Goal: Consume media (video, audio): Consume media (video, audio)

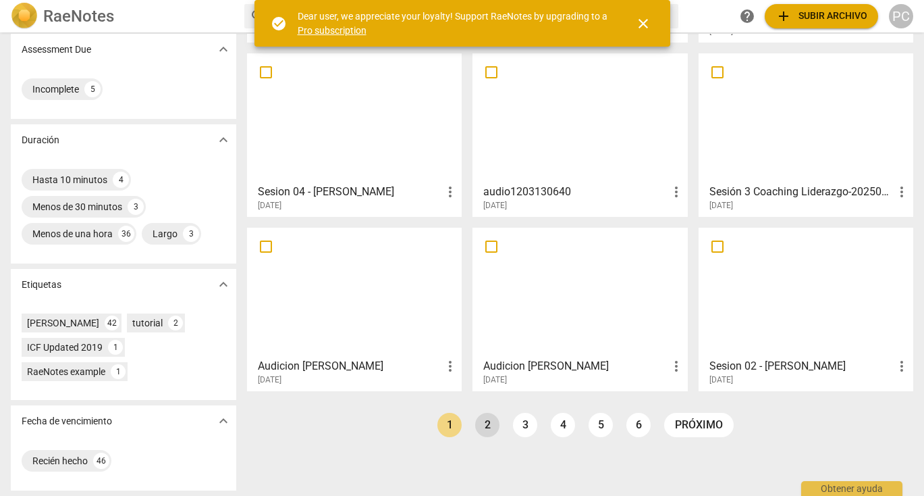
click at [488, 421] on link "2" at bounding box center [487, 425] width 24 height 24
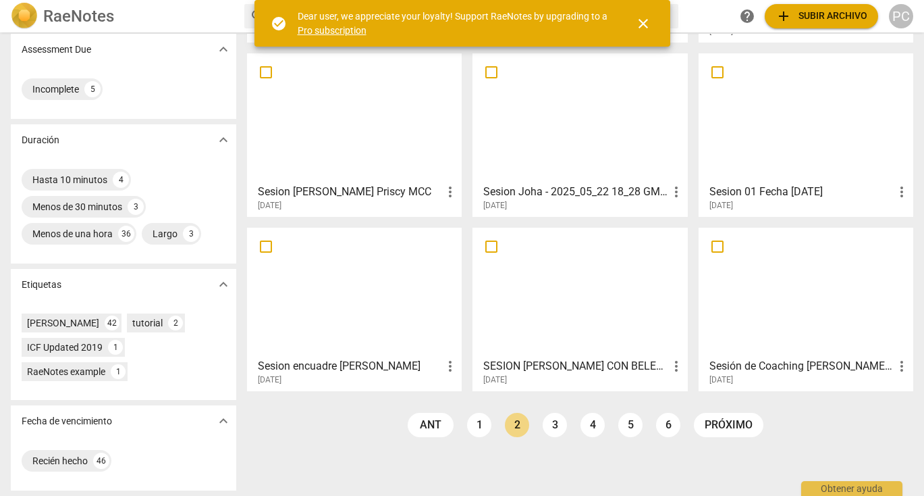
scroll to position [217, 0]
click at [556, 426] on link "3" at bounding box center [555, 425] width 24 height 24
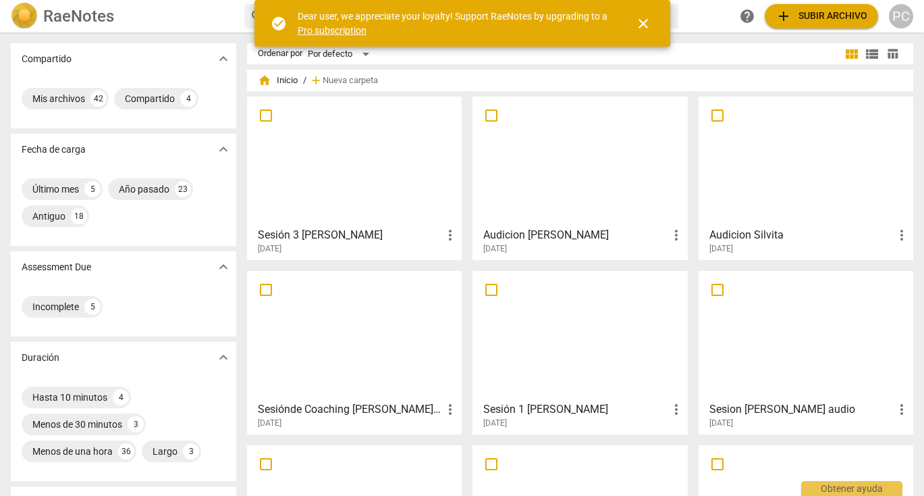
scroll to position [90, 0]
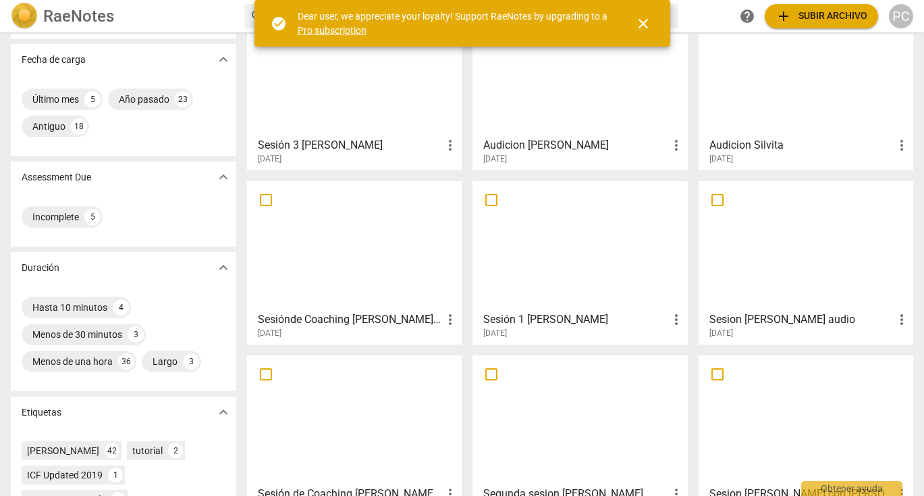
click at [606, 386] on div at bounding box center [579, 420] width 205 height 120
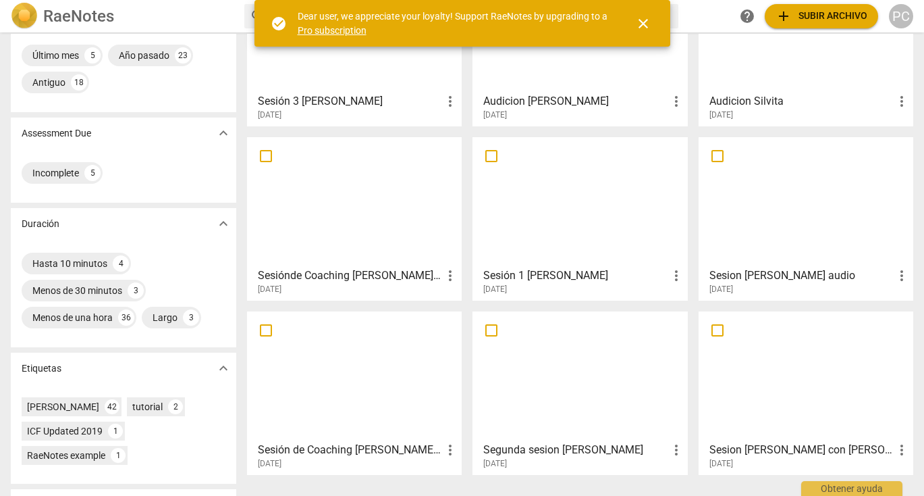
scroll to position [137, 0]
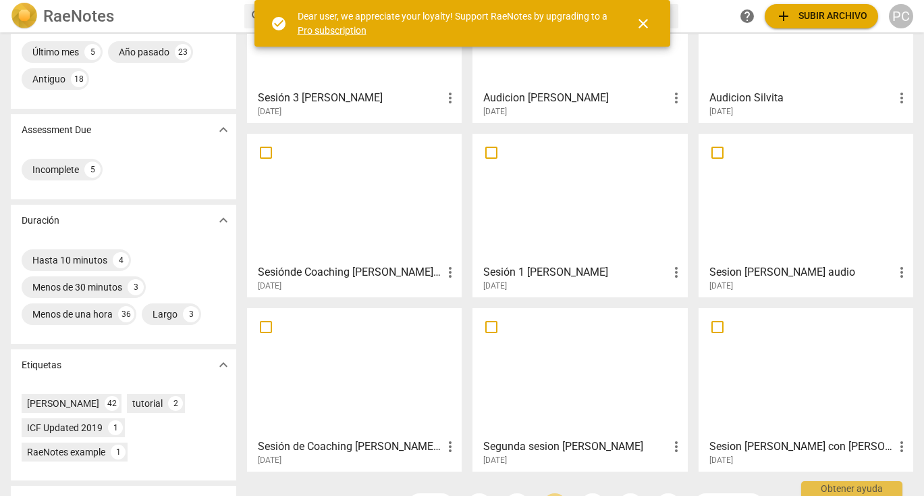
click at [386, 360] on div at bounding box center [354, 373] width 205 height 120
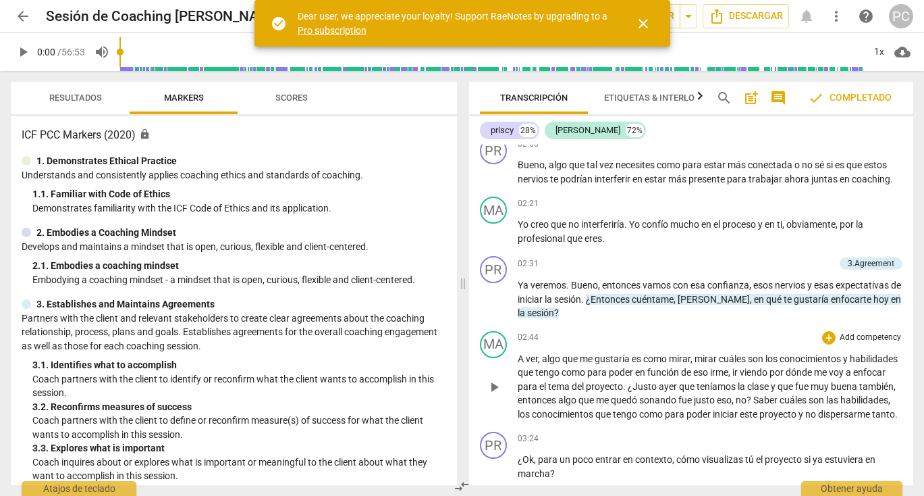
scroll to position [820, 0]
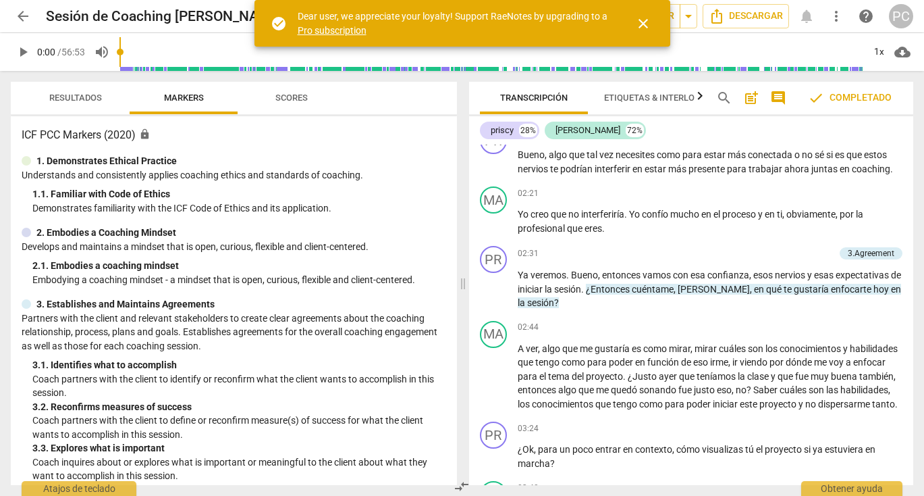
click at [676, 99] on span "Etiquetas & Interlocutores" at bounding box center [668, 98] width 129 height 10
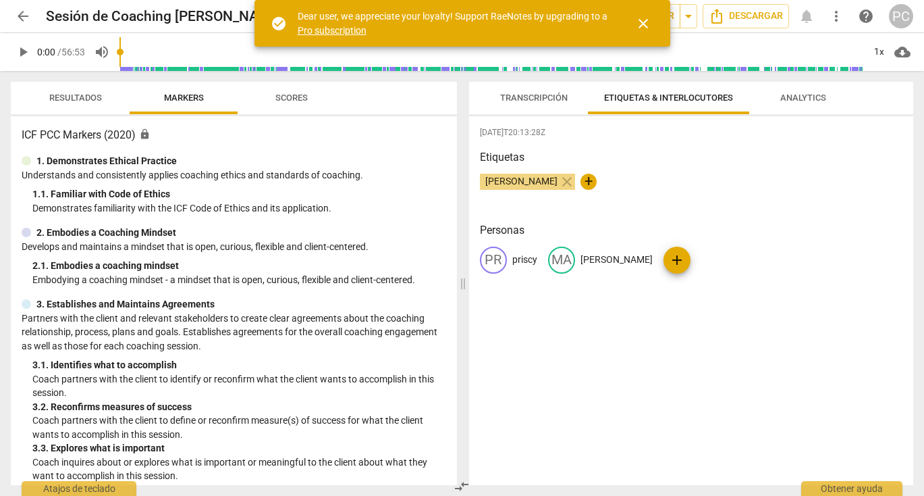
scroll to position [0, 0]
click at [812, 98] on span "Analytics" at bounding box center [804, 98] width 46 height 10
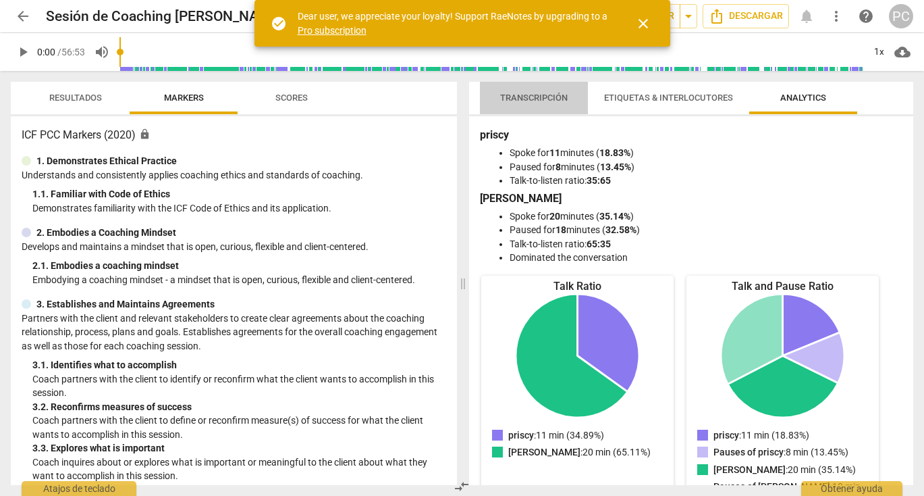
click at [542, 100] on span "Transcripción" at bounding box center [534, 98] width 68 height 10
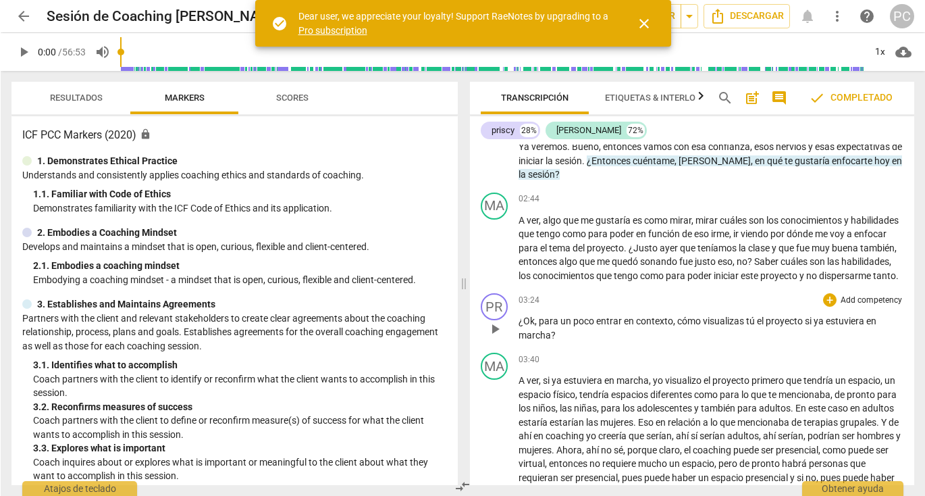
scroll to position [962, 0]
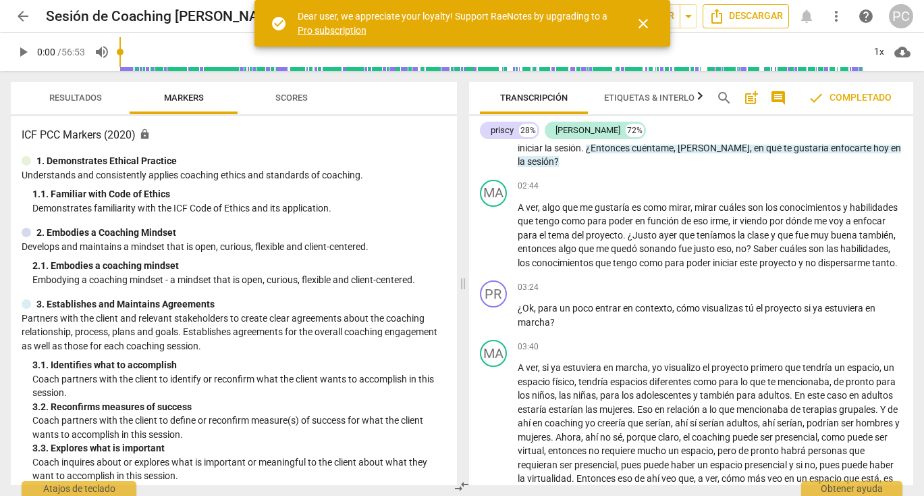
click at [770, 17] on span "Descargar" at bounding box center [746, 16] width 74 height 16
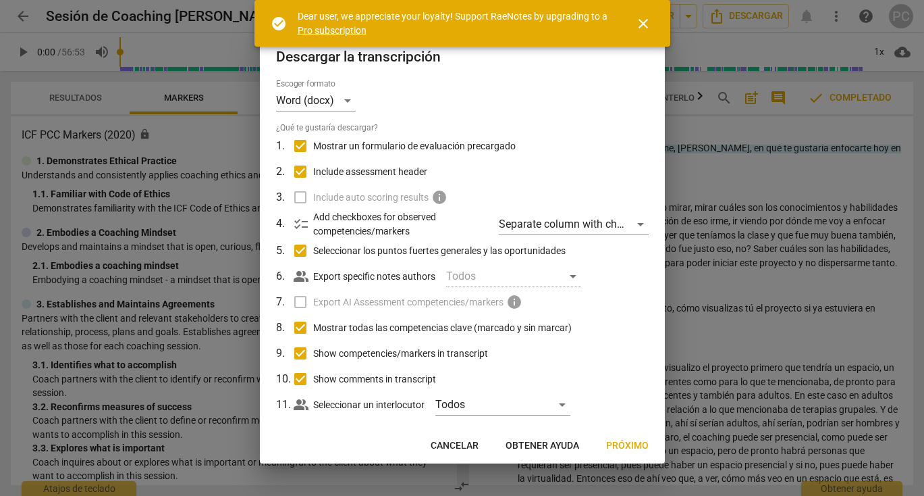
click at [624, 444] on span "Próximo" at bounding box center [627, 446] width 43 height 14
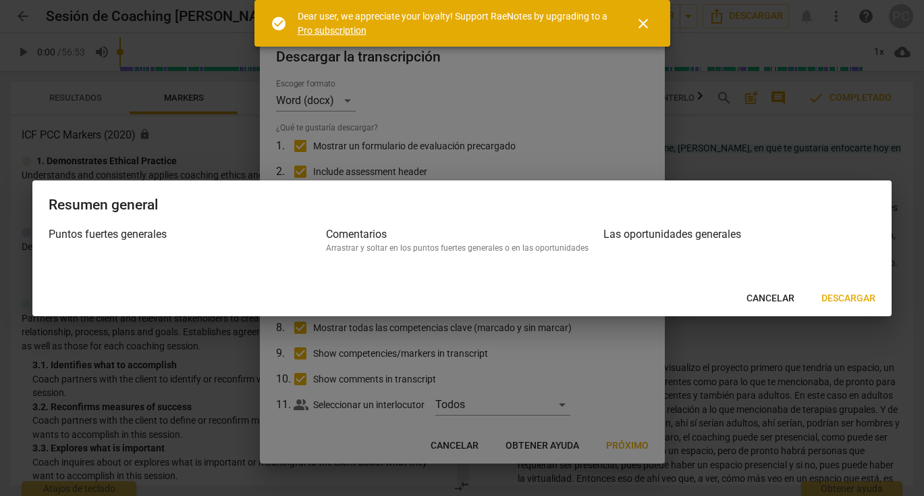
click at [845, 302] on span "Descargar" at bounding box center [849, 299] width 54 height 14
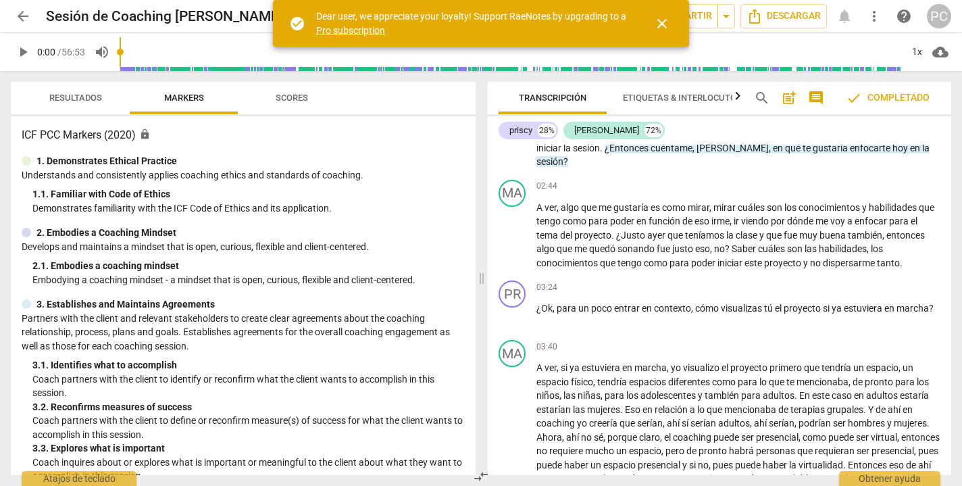
click at [706, 97] on span "Etiquetas & Interlocutores" at bounding box center [687, 98] width 129 height 10
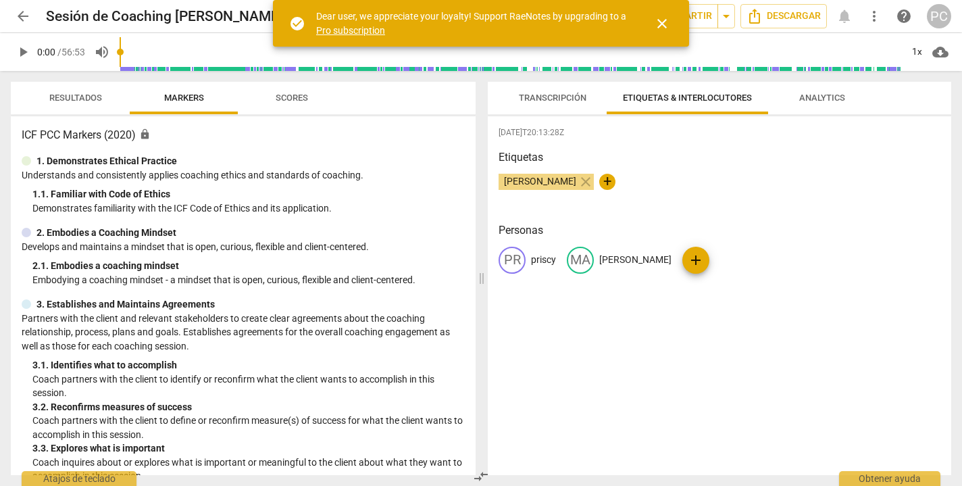
click at [550, 262] on p "priscy" at bounding box center [543, 260] width 25 height 14
type input "[PERSON_NAME]"
click at [721, 259] on p "[PERSON_NAME]" at bounding box center [739, 260] width 72 height 14
type input "[PERSON_NAME]"
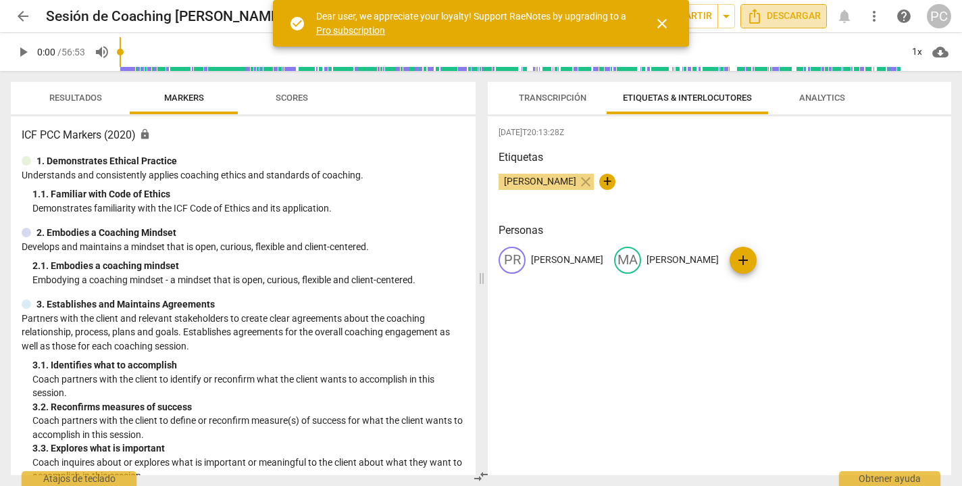
click at [777, 14] on span "Descargar" at bounding box center [783, 16] width 74 height 16
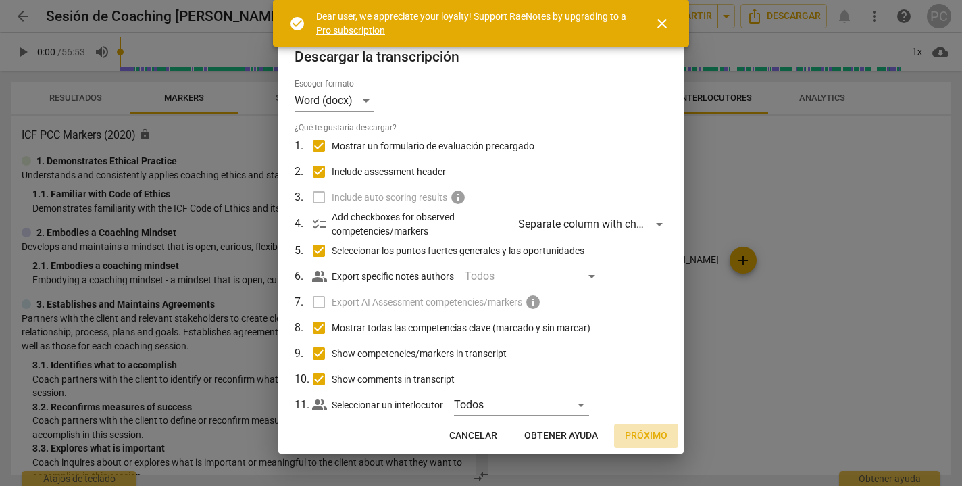
click at [640, 438] on span "Próximo" at bounding box center [646, 436] width 43 height 14
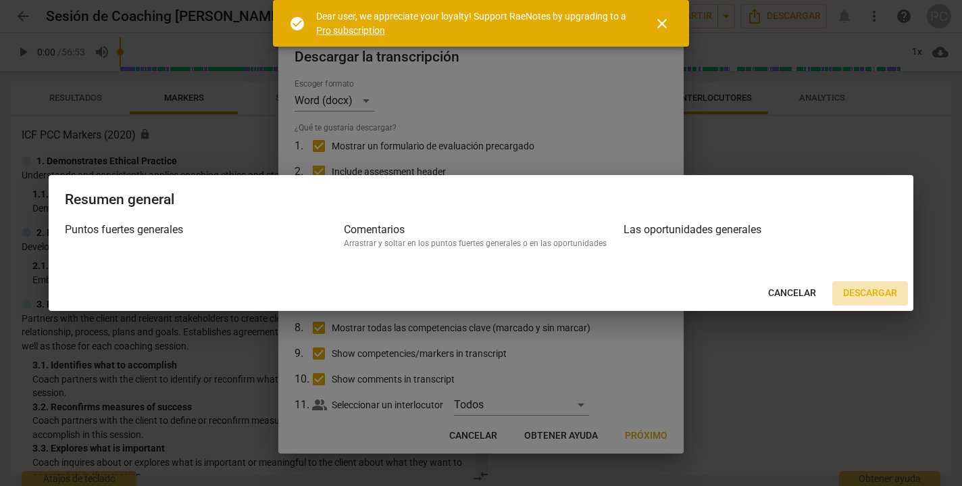
click at [871, 294] on span "Descargar" at bounding box center [870, 293] width 54 height 14
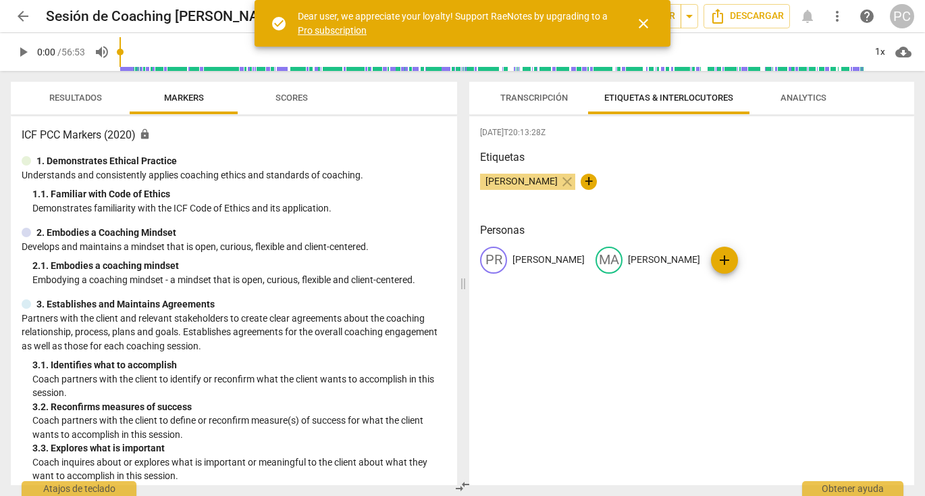
click at [615, 155] on h3 "Etiquetas" at bounding box center [691, 157] width 423 height 16
click at [902, 51] on span "cloud_download" at bounding box center [903, 52] width 16 height 16
click at [902, 53] on li "Download audio" at bounding box center [865, 52] width 100 height 32
click at [25, 50] on span "play_arrow" at bounding box center [23, 52] width 16 height 16
click at [874, 54] on div "1x" at bounding box center [880, 52] width 26 height 22
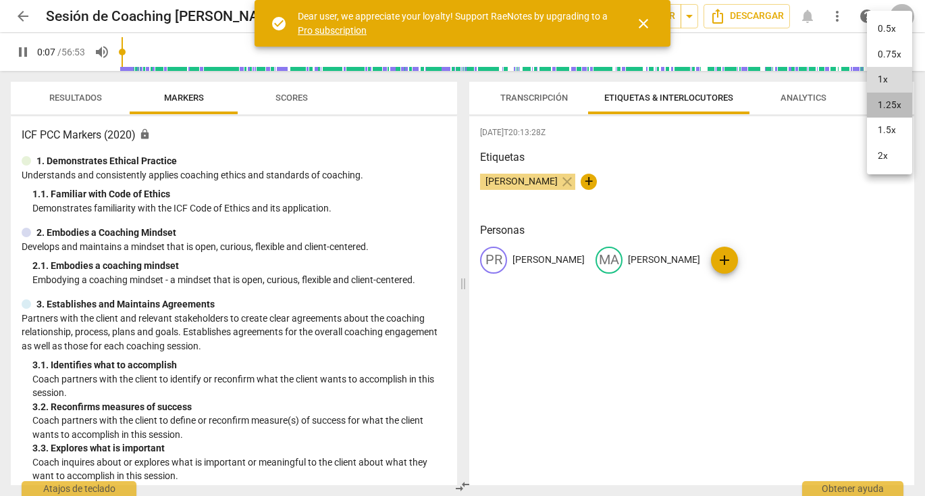
click at [887, 103] on li "1.25x" at bounding box center [889, 106] width 45 height 26
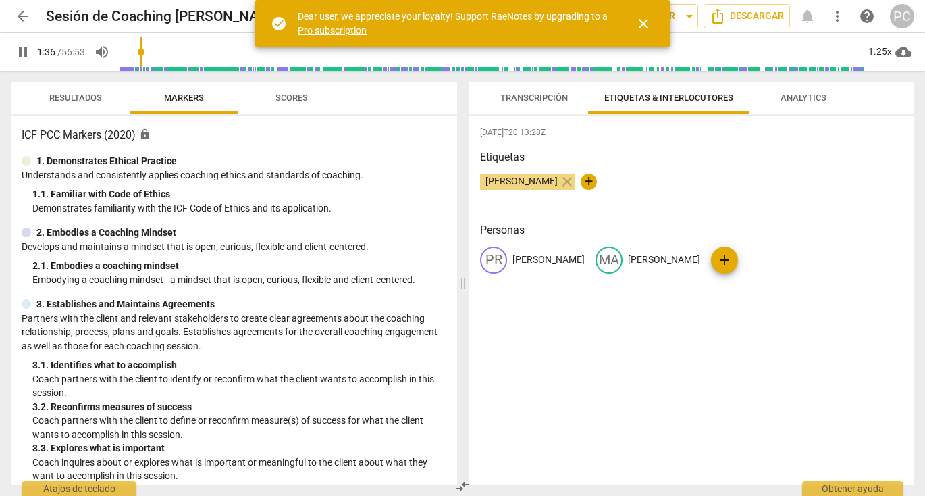
click at [26, 47] on span "pause" at bounding box center [23, 52] width 16 height 16
click at [163, 55] on input "range" at bounding box center [492, 51] width 745 height 43
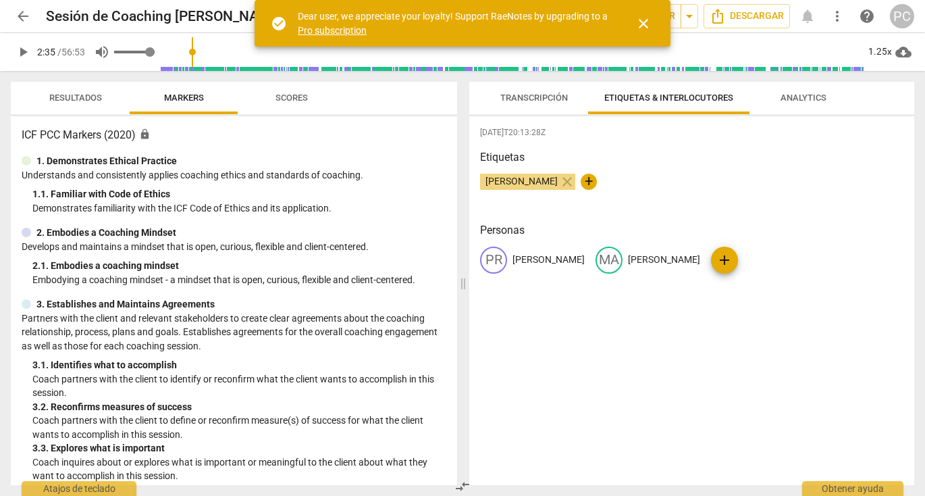
click at [128, 57] on div "volume_up" at bounding box center [122, 52] width 65 height 24
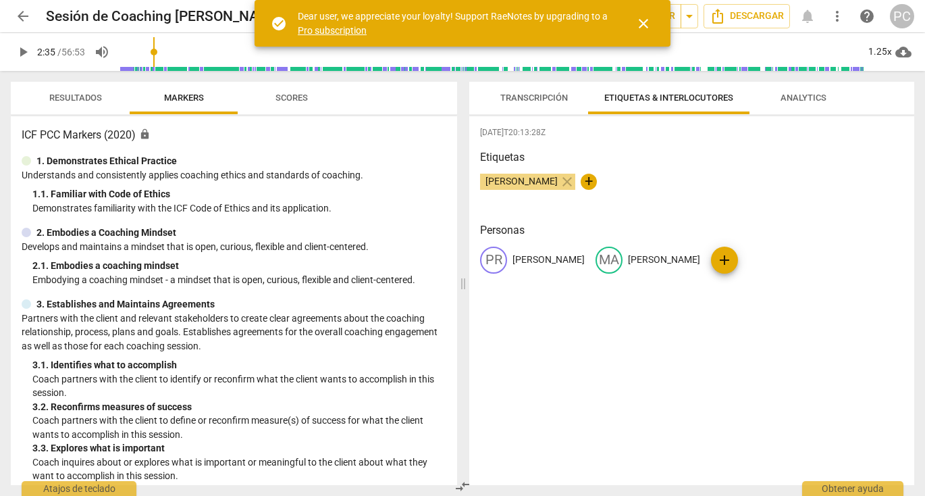
click at [132, 57] on input "range" at bounding box center [492, 51] width 745 height 43
click at [126, 57] on input "range" at bounding box center [492, 51] width 745 height 43
click at [17, 50] on span "play_arrow" at bounding box center [23, 52] width 16 height 16
click at [24, 49] on span "pause" at bounding box center [23, 52] width 16 height 16
click at [20, 51] on span "play_arrow" at bounding box center [23, 52] width 16 height 16
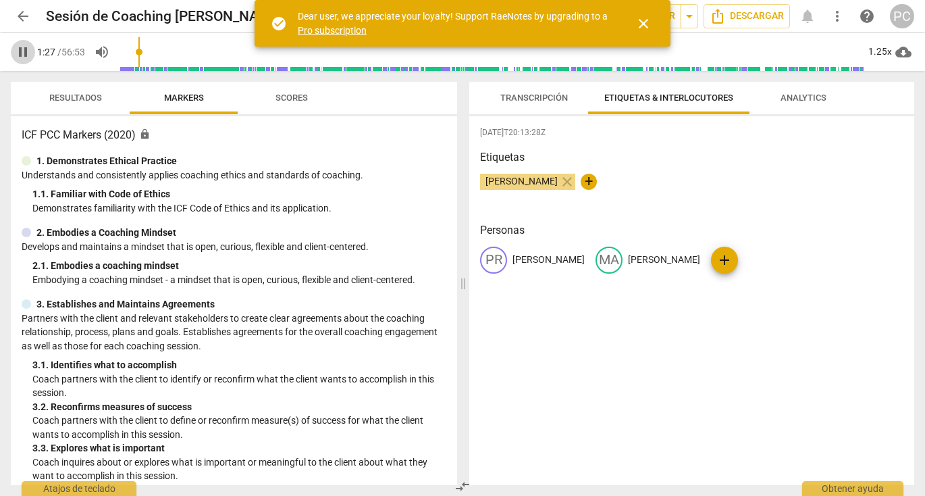
click at [23, 51] on span "pause" at bounding box center [23, 52] width 16 height 16
click at [22, 49] on span "play_arrow" at bounding box center [23, 52] width 16 height 16
click at [879, 51] on div "1.25x" at bounding box center [880, 52] width 26 height 22
click at [892, 54] on li "0.75x" at bounding box center [889, 55] width 45 height 26
click at [883, 56] on div "0.75x" at bounding box center [880, 52] width 26 height 22
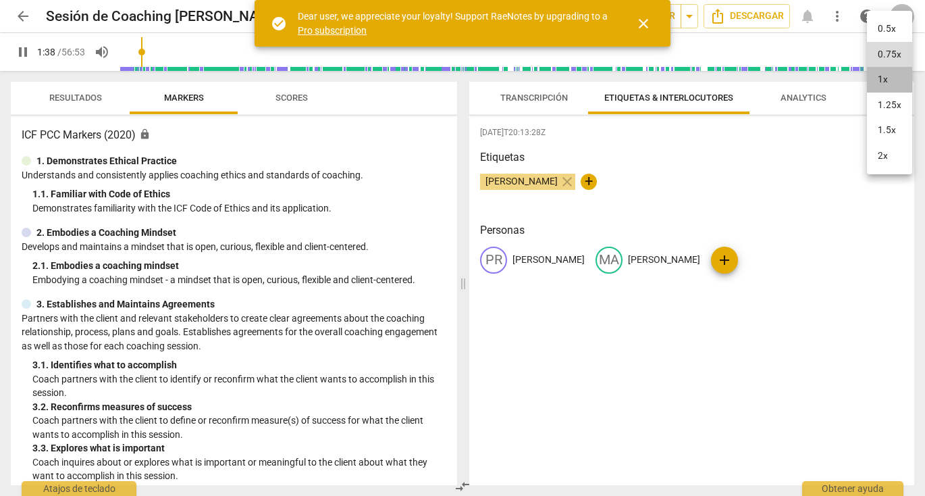
click at [891, 78] on li "1x" at bounding box center [889, 80] width 45 height 26
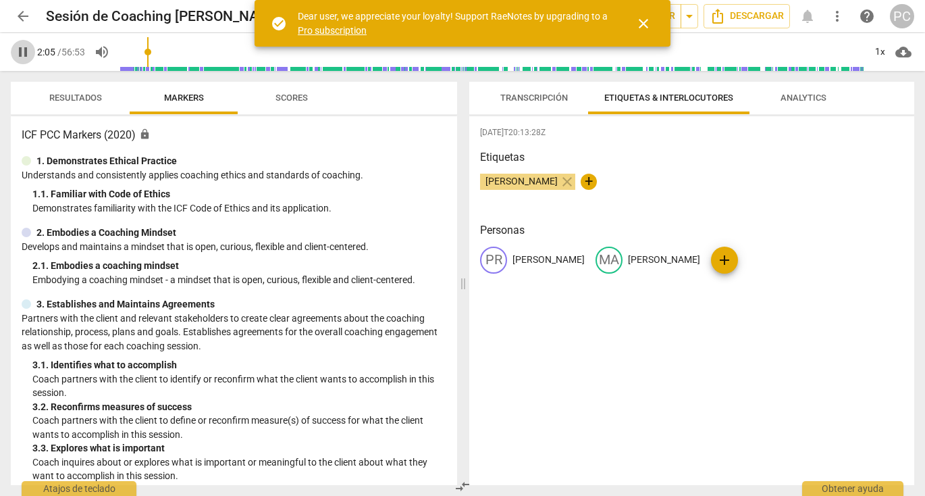
click at [19, 53] on span "pause" at bounding box center [23, 52] width 16 height 16
click at [22, 49] on span "play_arrow" at bounding box center [23, 52] width 16 height 16
click at [22, 51] on span "pause" at bounding box center [23, 52] width 16 height 16
click at [233, 52] on input "range" at bounding box center [492, 51] width 745 height 43
click at [20, 55] on span "play_arrow" at bounding box center [23, 52] width 16 height 16
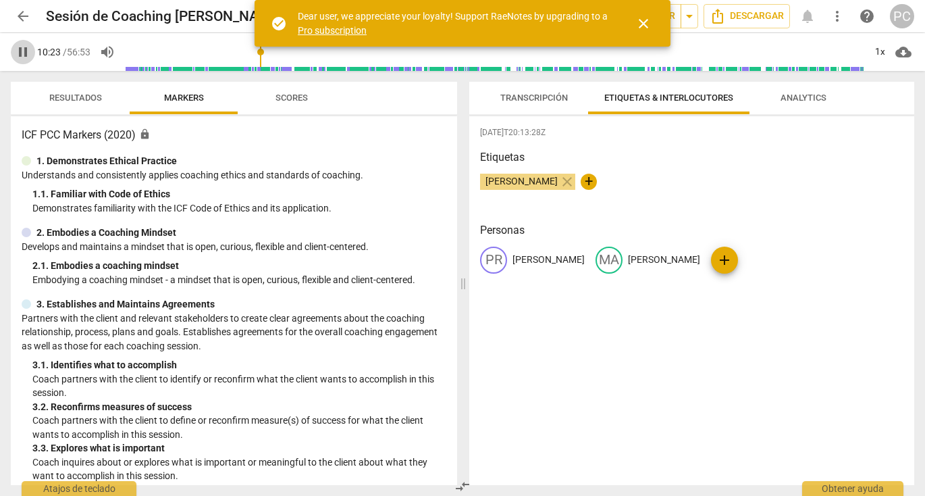
click at [26, 51] on span "pause" at bounding box center [23, 52] width 16 height 16
click at [22, 51] on span "play_arrow" at bounding box center [23, 52] width 16 height 16
click at [23, 54] on span "pause" at bounding box center [23, 52] width 16 height 16
click at [24, 53] on span "play_arrow" at bounding box center [23, 52] width 16 height 16
click at [27, 49] on span "pause" at bounding box center [23, 52] width 16 height 16
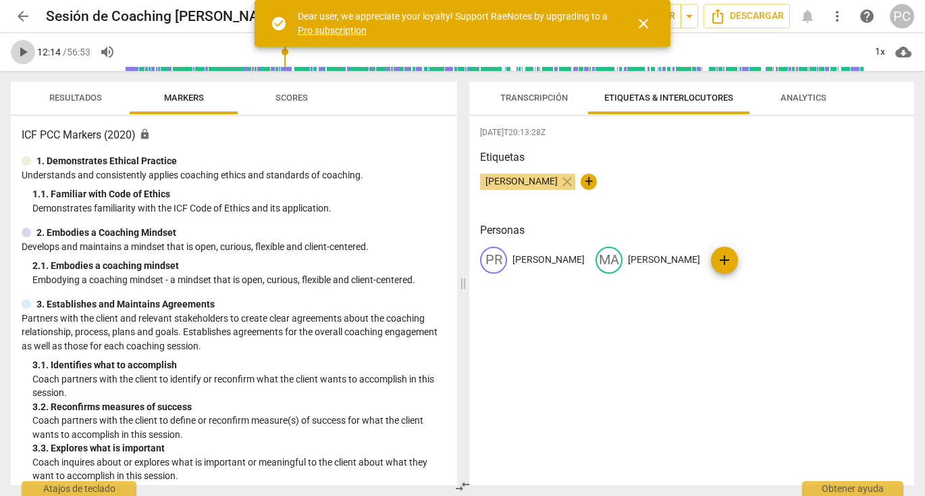
click at [26, 51] on span "play_arrow" at bounding box center [23, 52] width 16 height 16
click at [26, 54] on span "pause" at bounding box center [23, 52] width 16 height 16
click at [22, 55] on span "play_arrow" at bounding box center [23, 52] width 16 height 16
click at [20, 53] on span "pause" at bounding box center [23, 52] width 16 height 16
click at [16, 53] on span "play_arrow" at bounding box center [23, 52] width 16 height 16
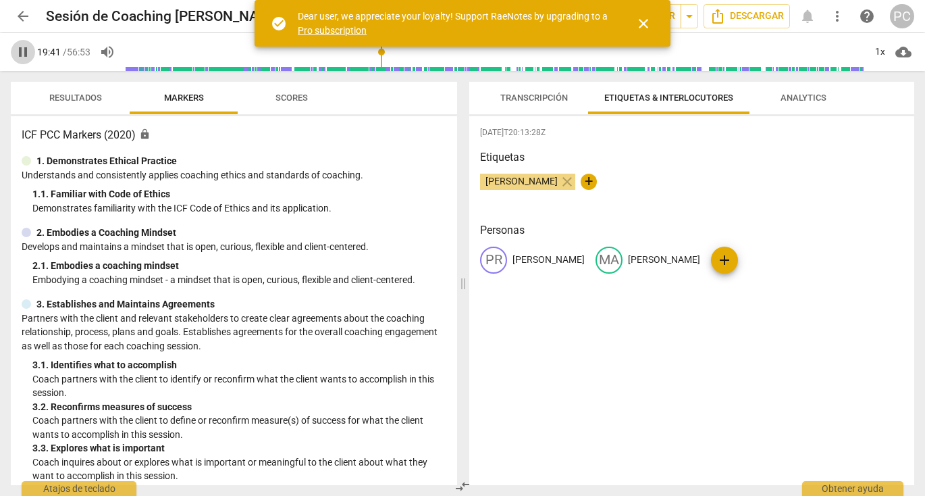
click at [24, 53] on span "pause" at bounding box center [23, 52] width 16 height 16
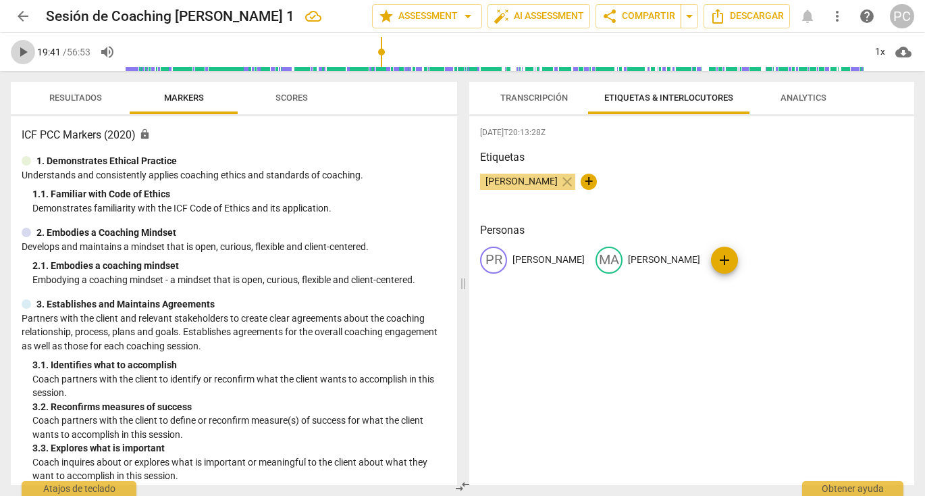
click at [24, 53] on span "play_arrow" at bounding box center [23, 52] width 16 height 16
click at [26, 51] on span "pause" at bounding box center [23, 52] width 16 height 16
click at [20, 48] on span "play_arrow" at bounding box center [23, 52] width 16 height 16
click at [22, 50] on span "play_arrow" at bounding box center [23, 52] width 16 height 16
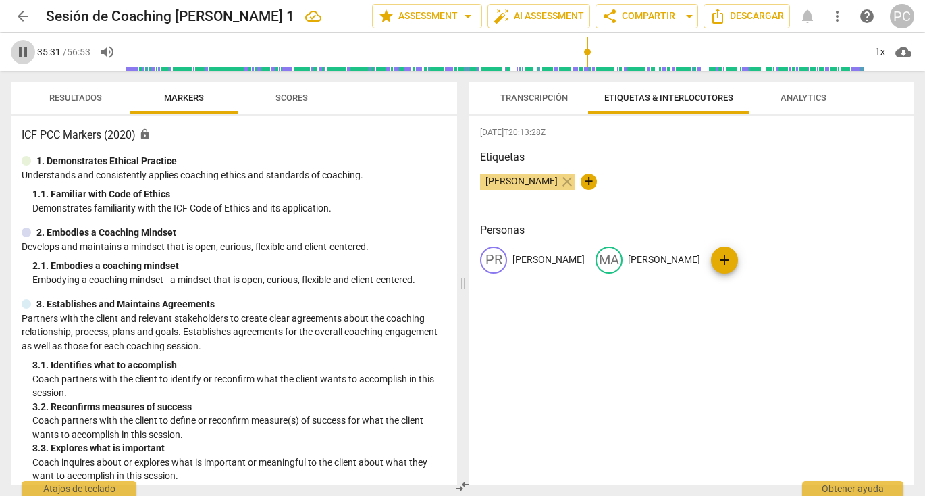
click at [24, 49] on span "pause" at bounding box center [23, 52] width 16 height 16
click at [25, 52] on span "play_arrow" at bounding box center [23, 52] width 16 height 16
click at [27, 51] on span "pause" at bounding box center [23, 52] width 16 height 16
click at [604, 53] on input "range" at bounding box center [494, 51] width 739 height 43
click at [26, 53] on span "play_arrow" at bounding box center [23, 52] width 16 height 16
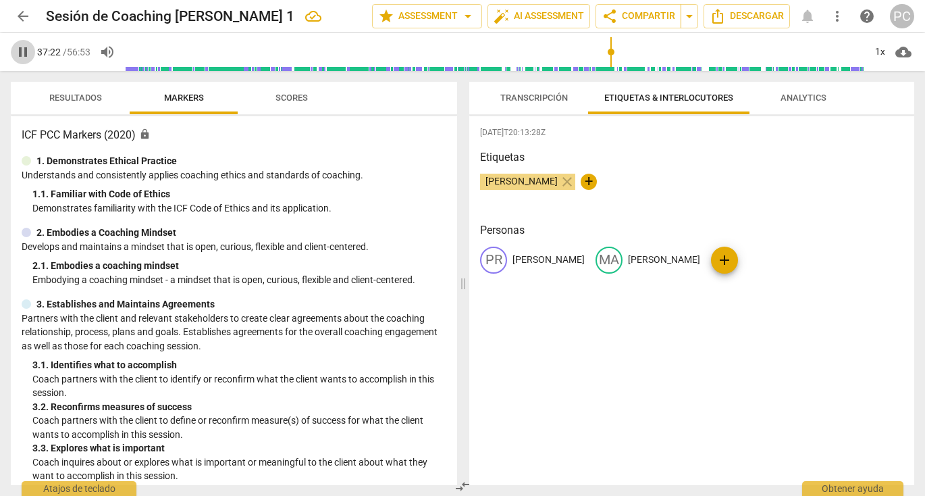
click at [23, 52] on span "pause" at bounding box center [23, 52] width 16 height 16
click at [25, 52] on span "play_arrow" at bounding box center [23, 52] width 16 height 16
click at [24, 53] on span "pause" at bounding box center [23, 52] width 16 height 16
click at [24, 53] on span "play_arrow" at bounding box center [23, 52] width 16 height 16
click at [24, 51] on span "pause" at bounding box center [23, 52] width 16 height 16
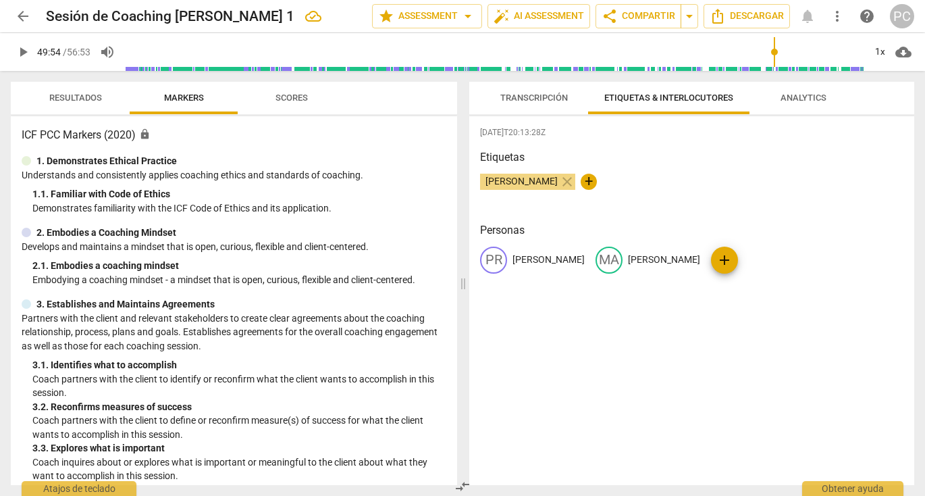
click at [17, 52] on span "play_arrow" at bounding box center [23, 52] width 16 height 16
click at [22, 47] on span "pause" at bounding box center [23, 52] width 16 height 16
click at [26, 51] on span "play_arrow" at bounding box center [23, 52] width 16 height 16
click at [26, 51] on span "pause" at bounding box center [23, 52] width 16 height 16
click at [22, 53] on span "play_arrow" at bounding box center [23, 52] width 16 height 16
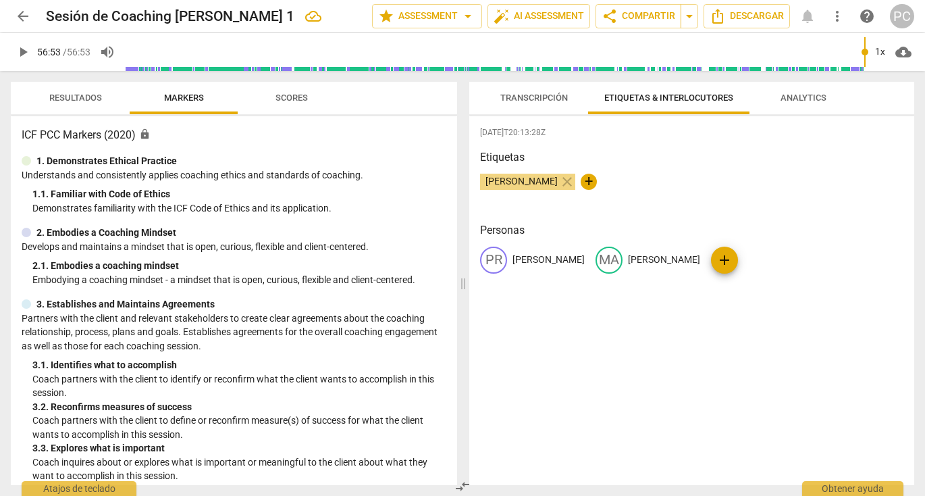
type input "3413"
click at [798, 97] on span "Analytics" at bounding box center [804, 98] width 46 height 10
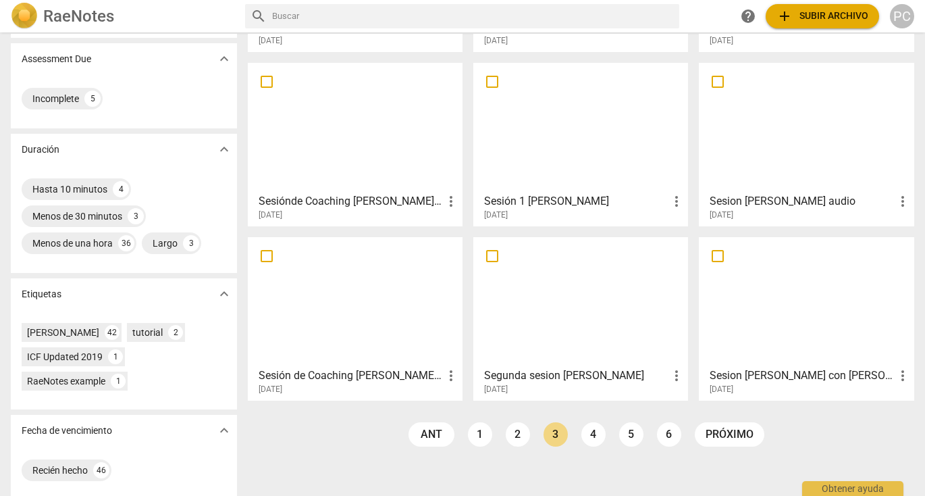
scroll to position [205, 0]
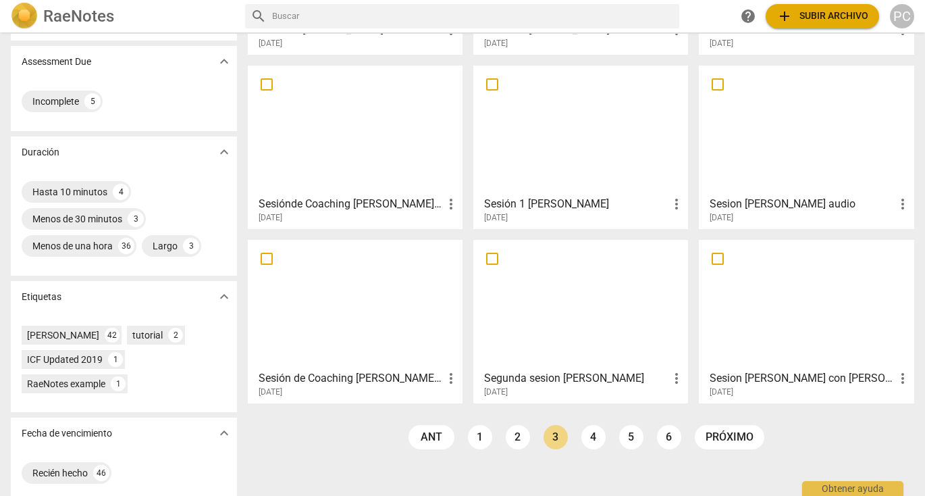
click at [752, 148] on div at bounding box center [806, 130] width 205 height 120
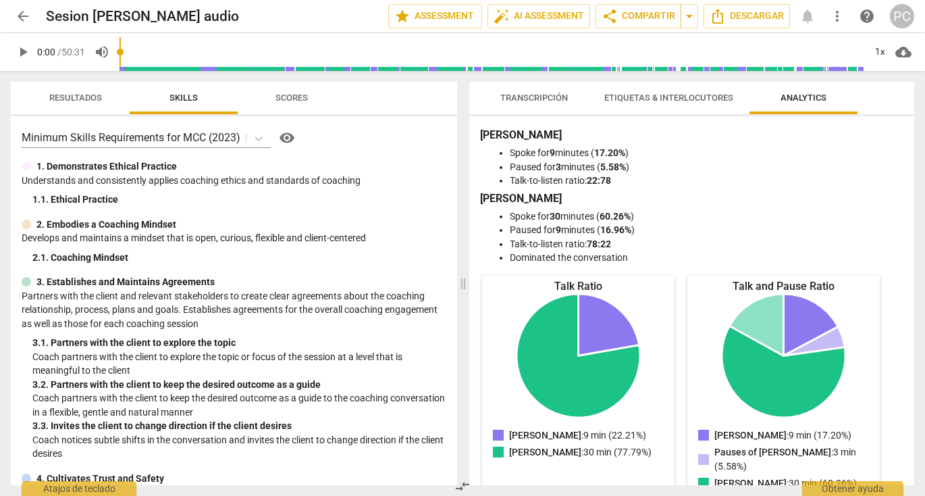
click at [547, 102] on span "Transcripción" at bounding box center [534, 98] width 68 height 10
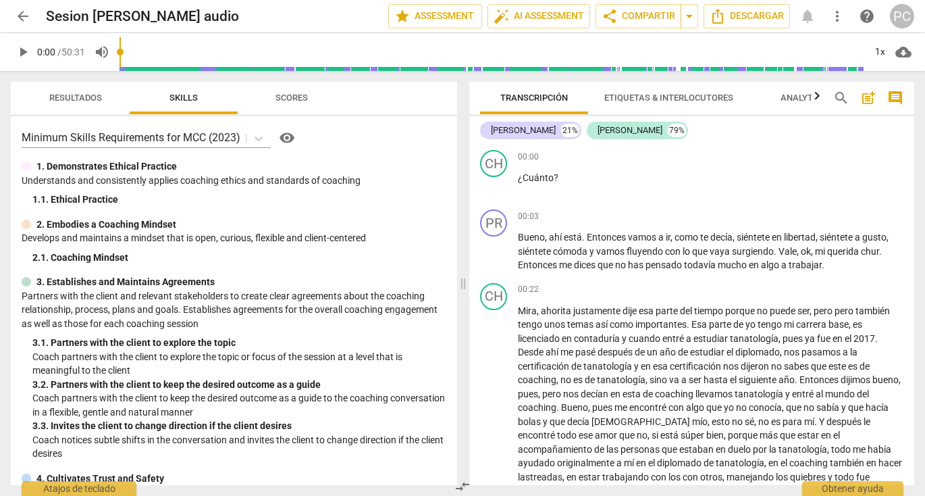
click at [24, 52] on span "play_arrow" at bounding box center [23, 52] width 16 height 16
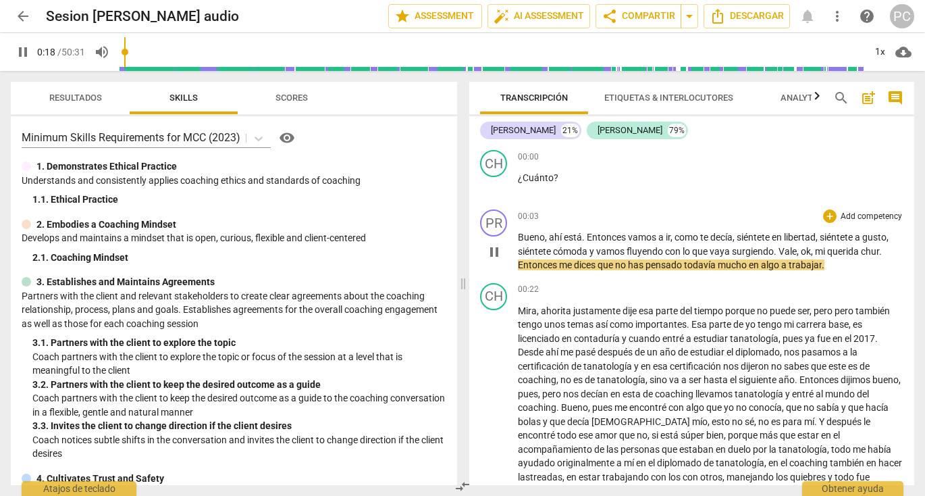
click at [882, 249] on span "." at bounding box center [880, 251] width 3 height 11
click at [870, 251] on span "chur" at bounding box center [870, 251] width 18 height 11
type input "20"
click at [881, 249] on span "." at bounding box center [880, 251] width 3 height 11
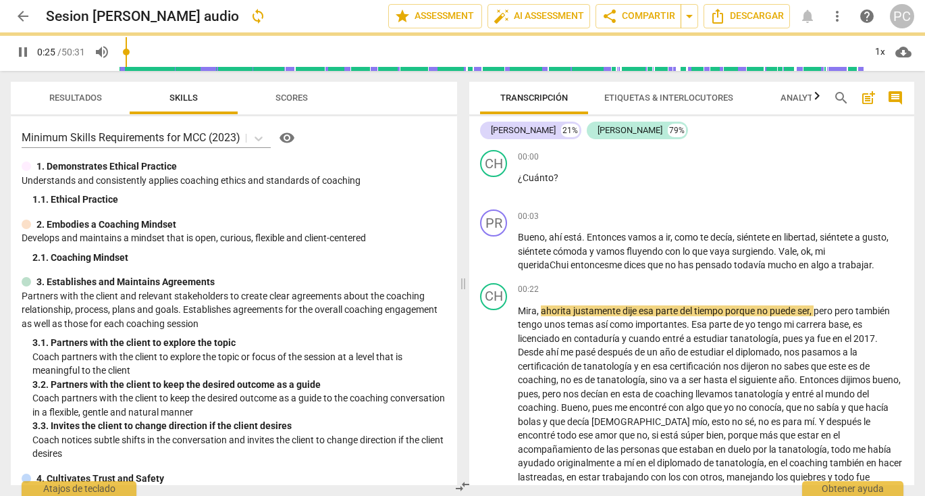
click at [21, 51] on span "pause" at bounding box center [23, 52] width 16 height 16
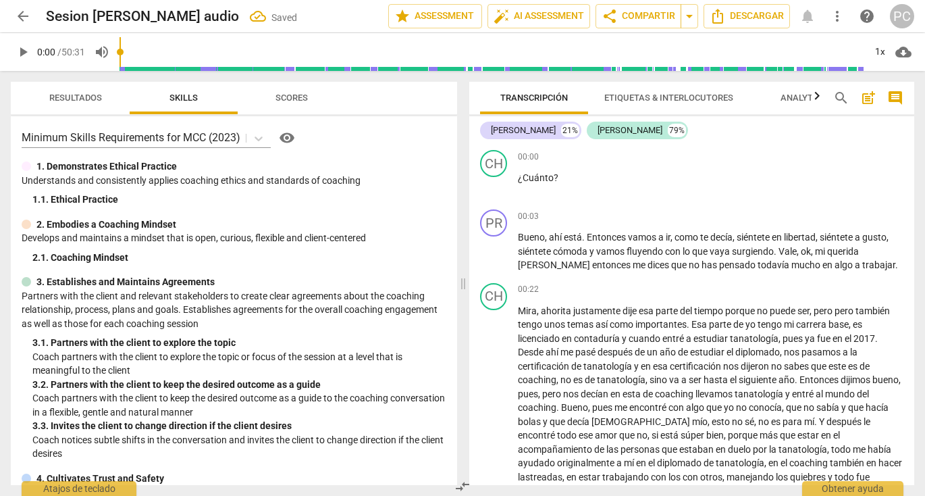
drag, startPoint x: 128, startPoint y: 49, endPoint x: 105, endPoint y: 49, distance: 23.6
click at [105, 49] on div "play_arrow 0:00 / 50:31 volume_up 1x cloud_download" at bounding box center [463, 52] width 904 height 38
click at [18, 49] on span "play_arrow" at bounding box center [23, 52] width 16 height 16
click at [648, 262] on span "dices" at bounding box center [660, 264] width 24 height 11
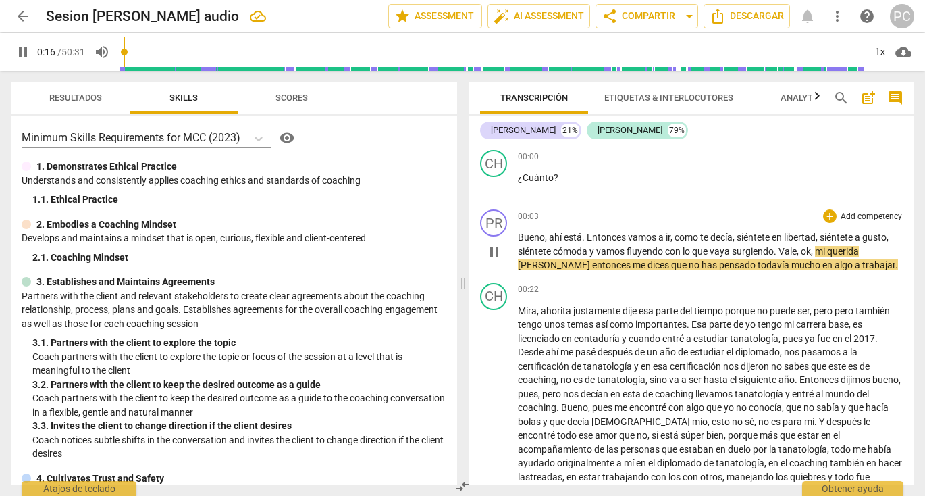
click at [804, 249] on span "ok" at bounding box center [806, 251] width 10 height 11
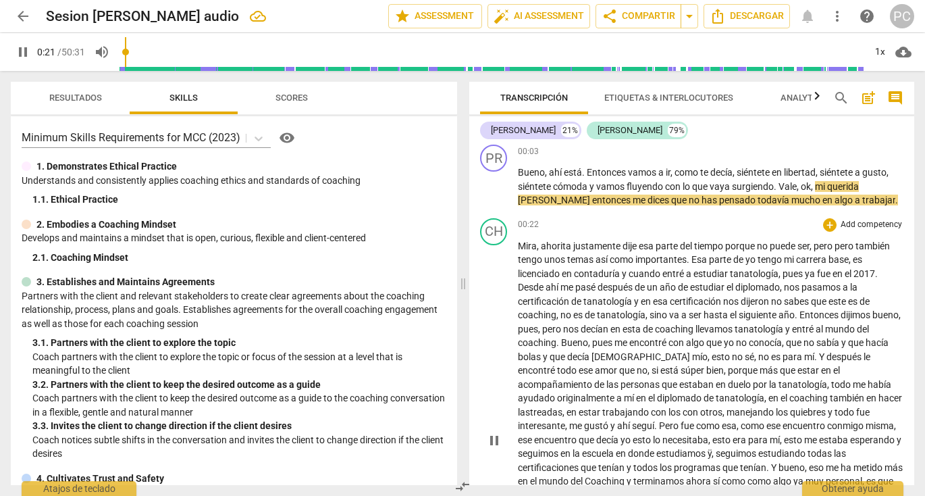
scroll to position [66, 0]
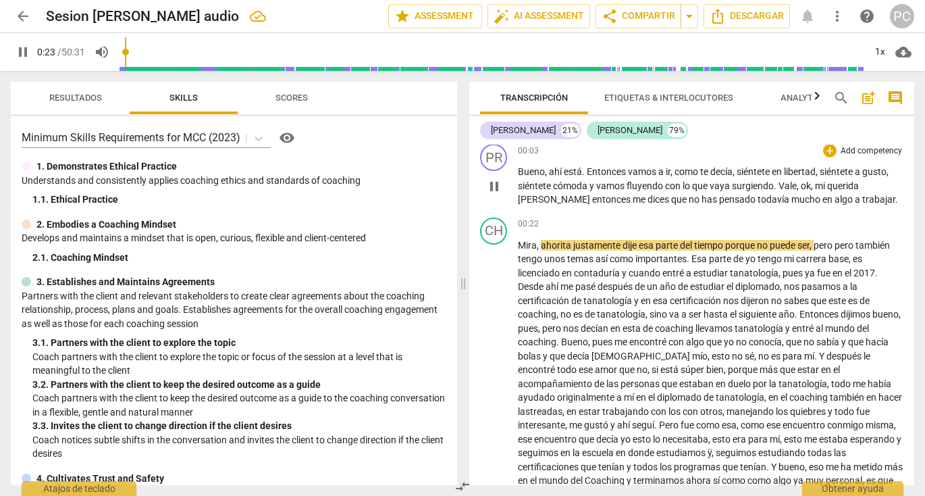
click at [827, 193] on p "Bueno , ahí está . Entonces vamos a ir , como te decía , siéntete en libertad ,…" at bounding box center [711, 186] width 386 height 42
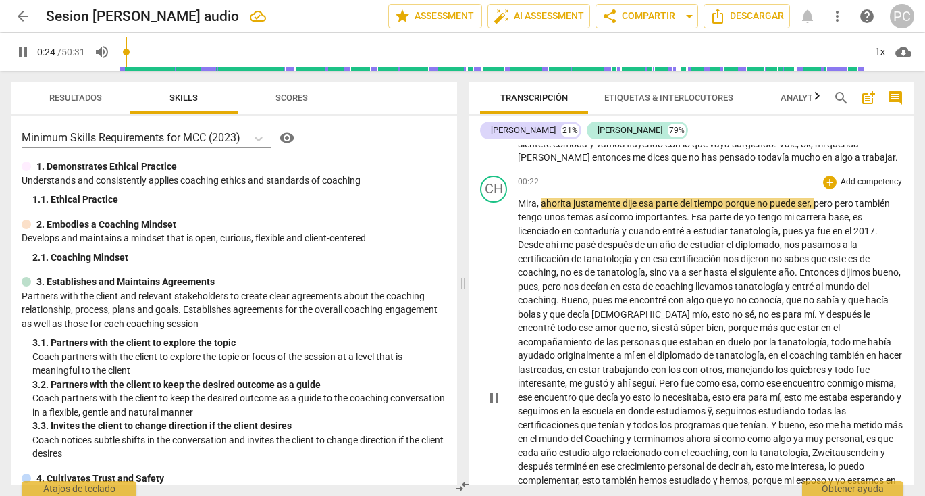
scroll to position [115, 0]
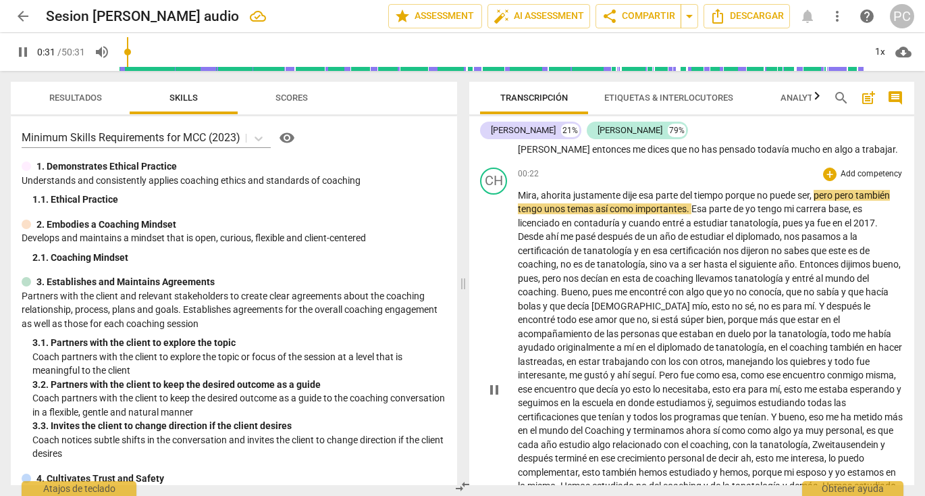
click at [818, 196] on span "pero" at bounding box center [824, 195] width 21 height 11
type input "32"
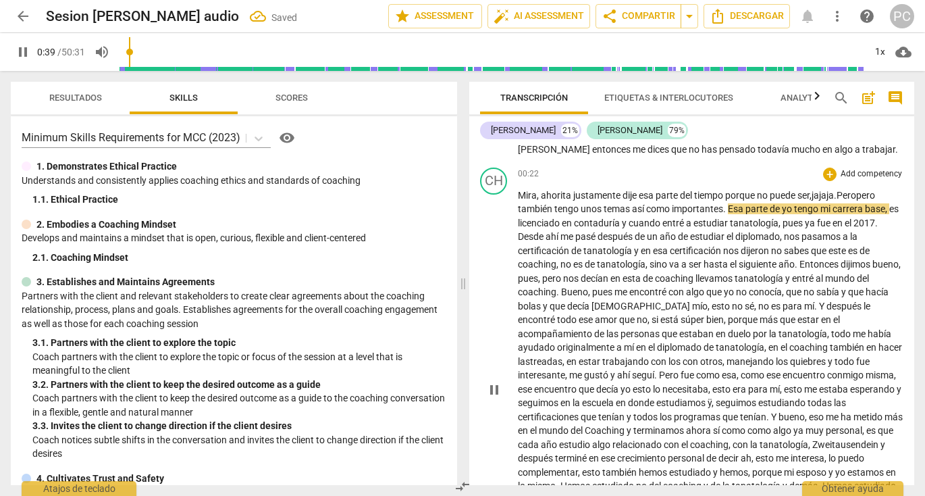
click at [770, 209] on span "parte" at bounding box center [758, 208] width 24 height 11
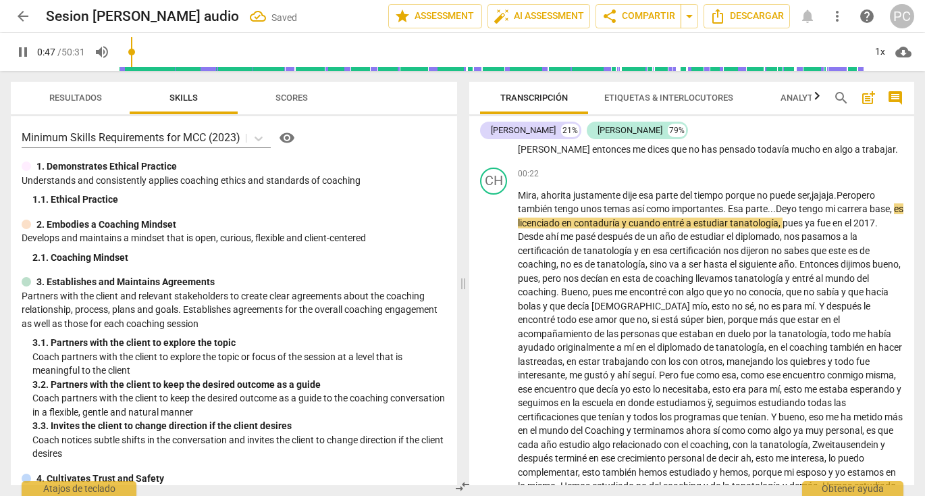
click at [24, 50] on span "pause" at bounding box center [23, 52] width 16 height 16
click at [904, 53] on span "cloud_download" at bounding box center [903, 52] width 16 height 16
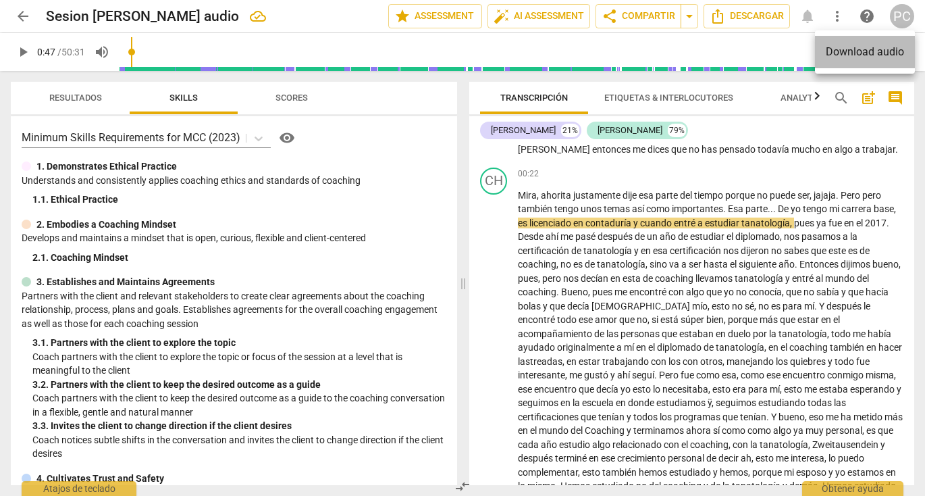
click at [893, 51] on li "Download audio" at bounding box center [865, 52] width 100 height 32
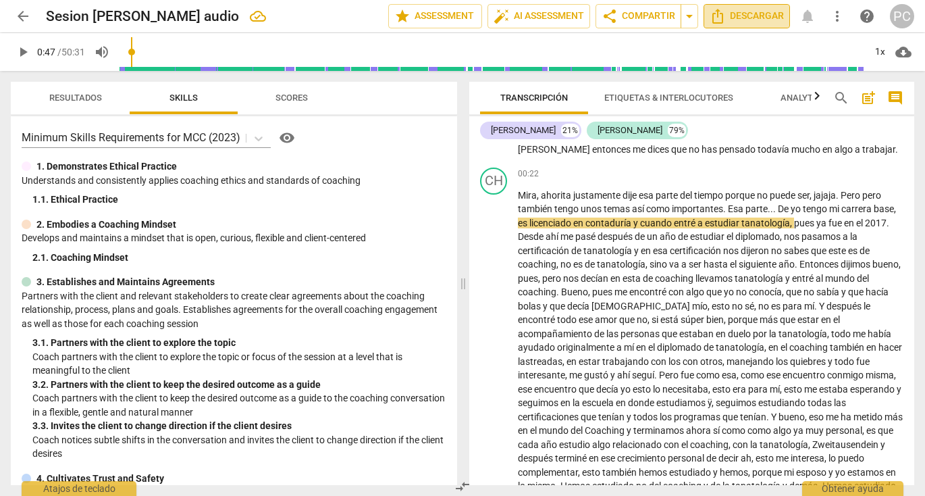
click at [754, 13] on span "Descargar" at bounding box center [747, 16] width 74 height 16
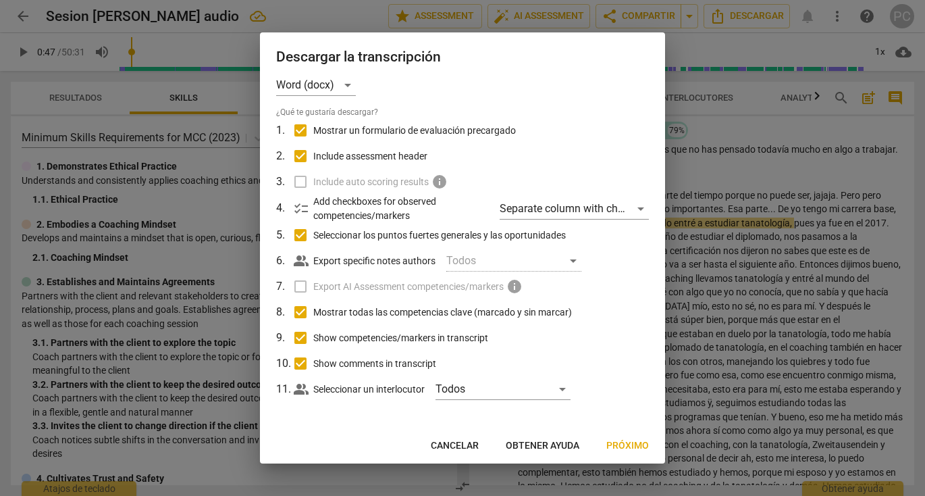
scroll to position [15, 0]
click at [620, 442] on span "Próximo" at bounding box center [627, 446] width 43 height 14
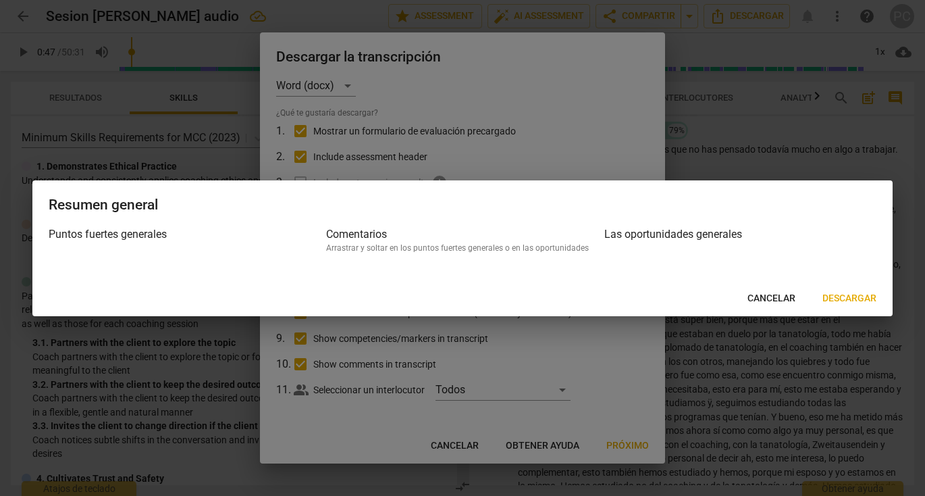
click at [848, 300] on span "Descargar" at bounding box center [850, 299] width 54 height 14
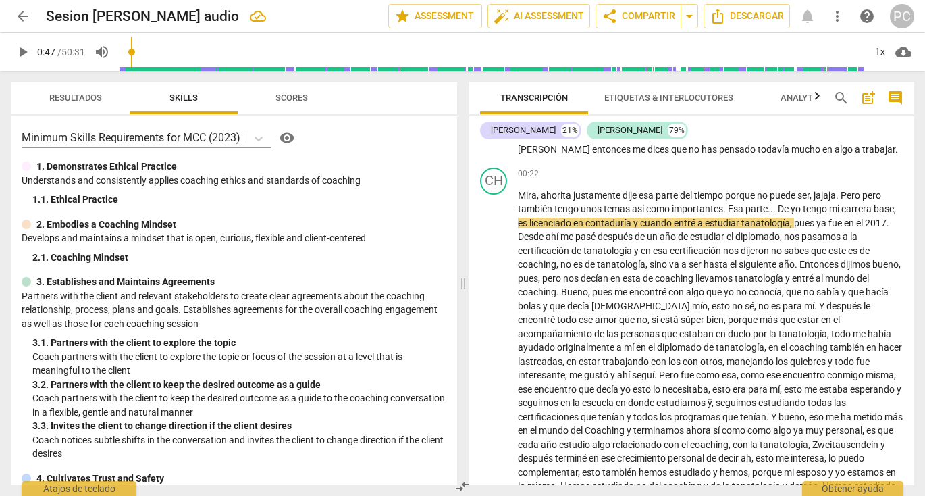
click at [20, 57] on span "play_arrow" at bounding box center [23, 52] width 16 height 16
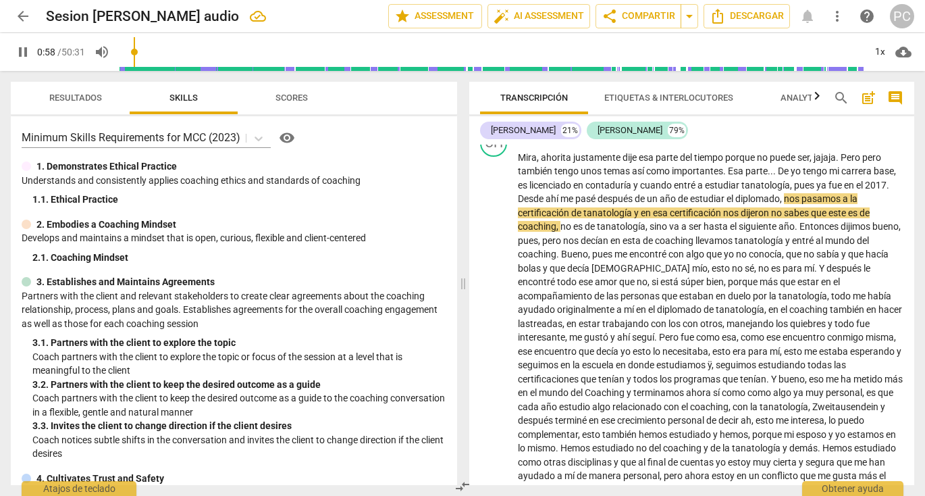
scroll to position [154, 0]
drag, startPoint x: 138, startPoint y: 51, endPoint x: 105, endPoint y: 52, distance: 33.1
click at [105, 52] on div "pause 0:00 / 50:31 volume_up 1x cloud_download" at bounding box center [463, 52] width 904 height 38
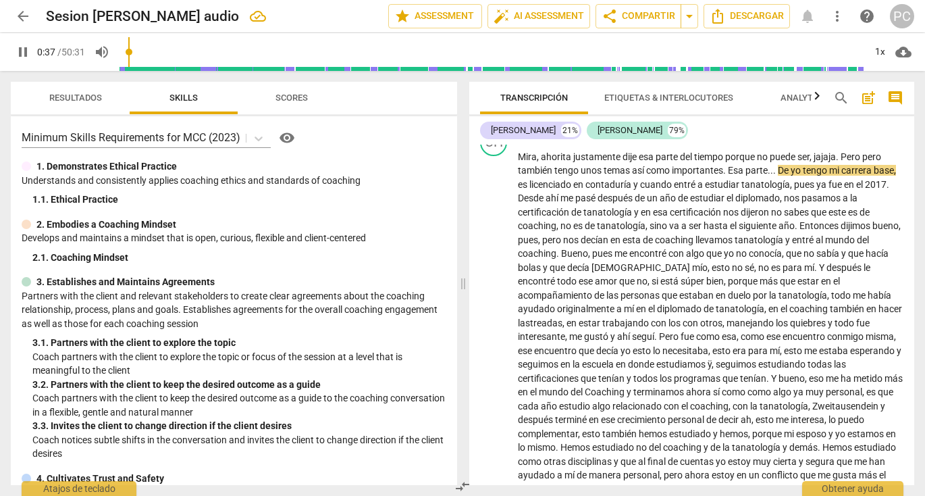
drag, startPoint x: 144, startPoint y: 52, endPoint x: 132, endPoint y: 52, distance: 12.2
click at [132, 52] on input "range" at bounding box center [492, 51] width 745 height 43
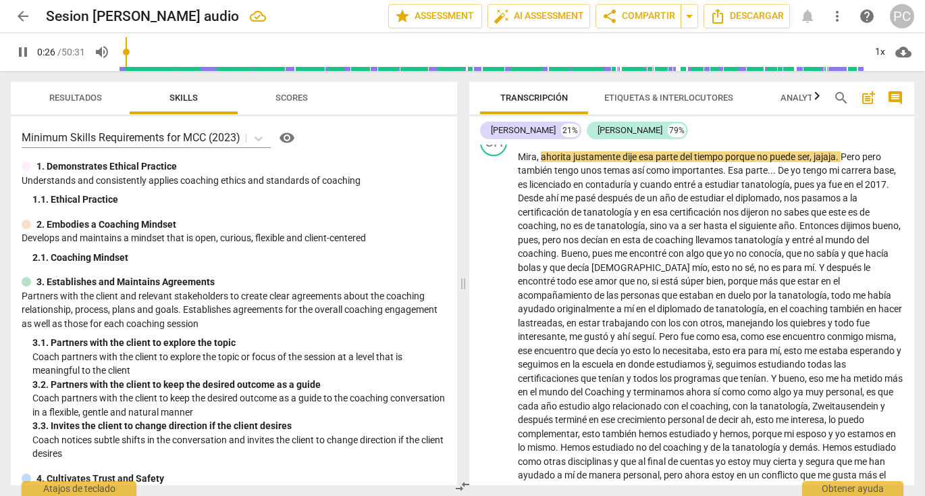
click at [129, 52] on input "range" at bounding box center [492, 51] width 745 height 43
click at [22, 51] on span "pause" at bounding box center [23, 52] width 16 height 16
click at [22, 51] on span "play_arrow" at bounding box center [23, 52] width 16 height 16
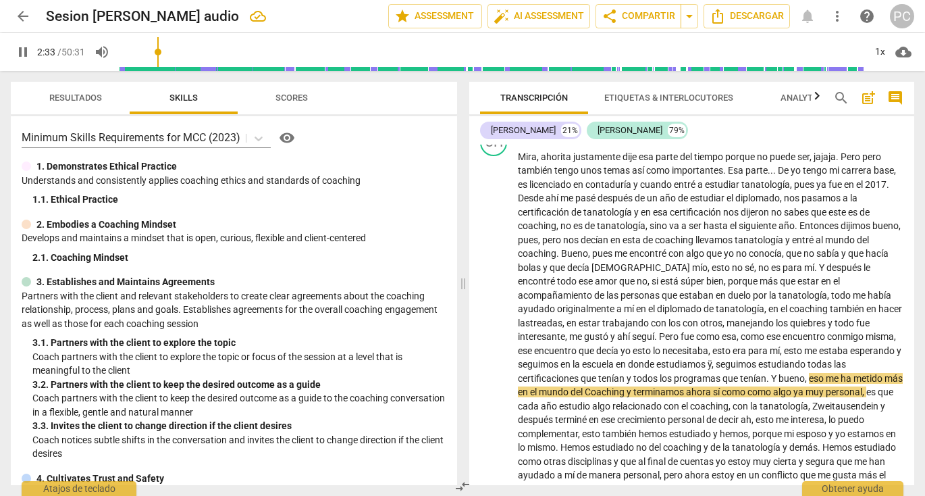
click at [20, 51] on span "pause" at bounding box center [23, 52] width 16 height 16
click at [24, 53] on span "play_arrow" at bounding box center [23, 52] width 16 height 16
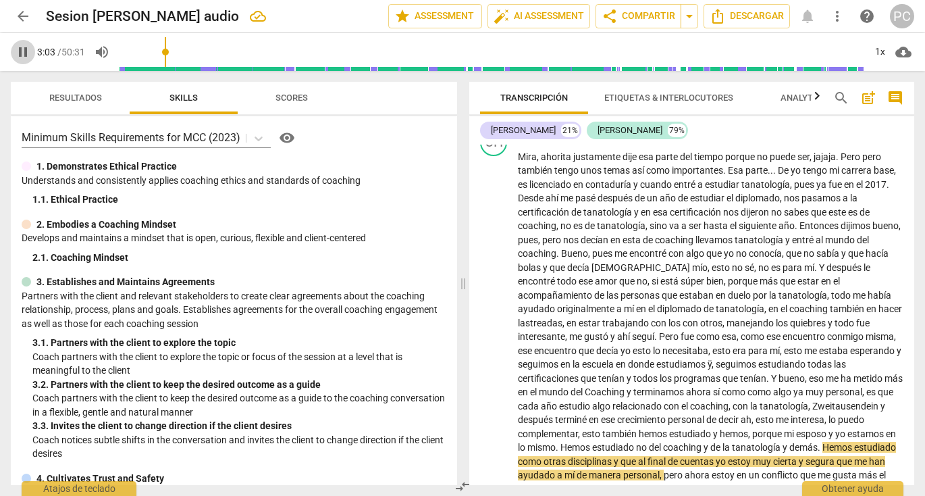
click at [20, 50] on span "pause" at bounding box center [23, 52] width 16 height 16
click at [24, 53] on span "play_arrow" at bounding box center [23, 52] width 16 height 16
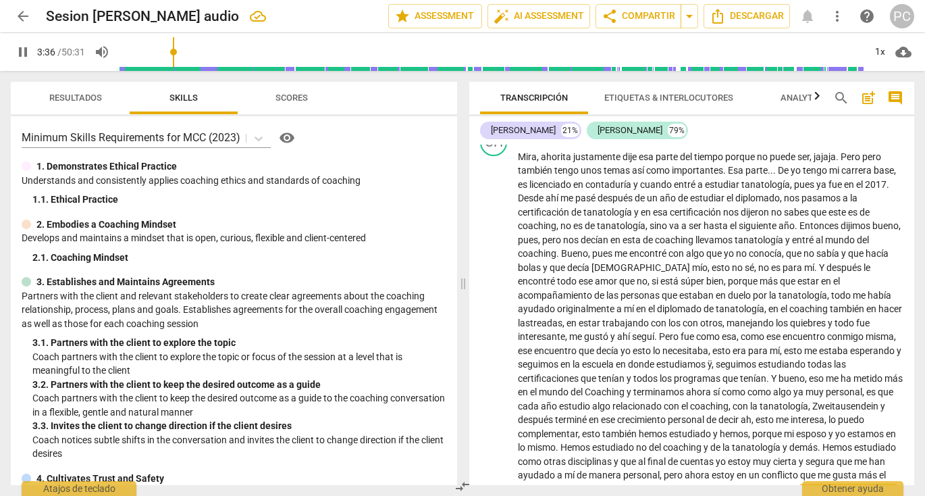
scroll to position [524, 0]
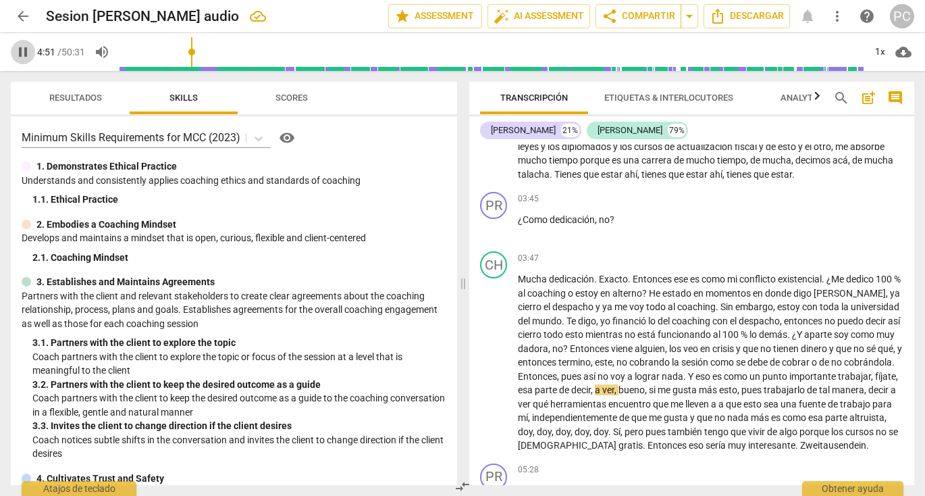
click at [20, 53] on span "pause" at bounding box center [23, 52] width 16 height 16
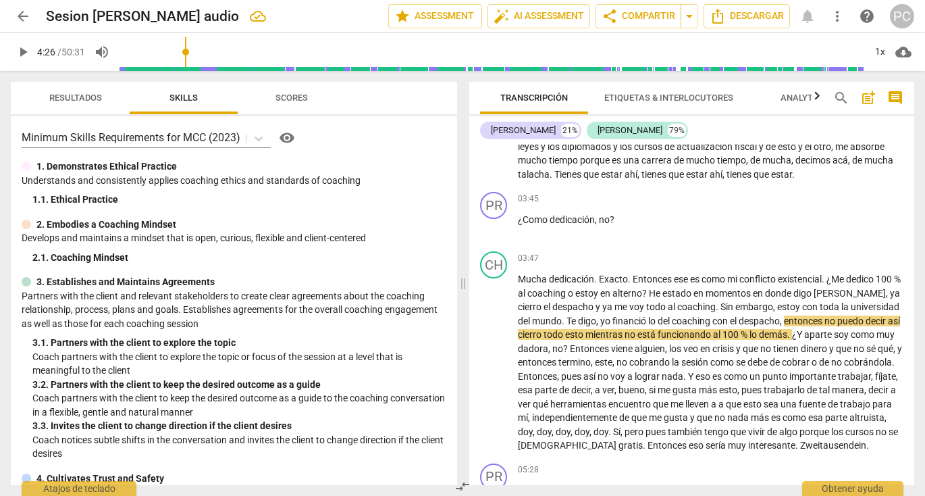
click at [188, 54] on input "range" at bounding box center [492, 51] width 745 height 43
click at [18, 51] on span "play_arrow" at bounding box center [23, 52] width 16 height 16
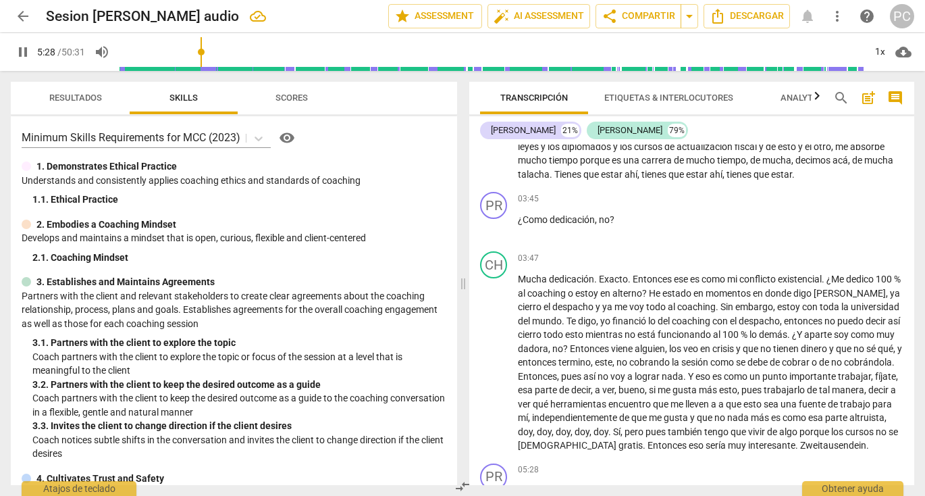
scroll to position [877, 0]
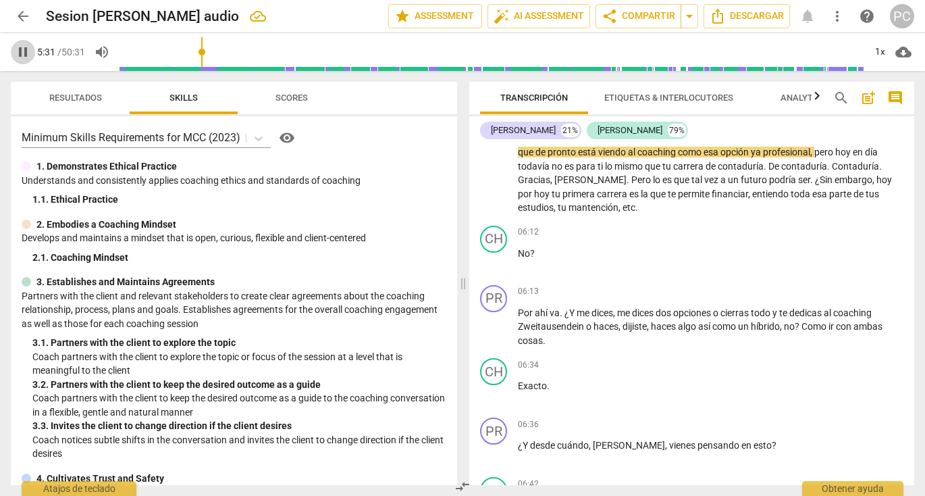
click at [24, 51] on span "pause" at bounding box center [23, 52] width 16 height 16
click at [23, 50] on span "play_arrow" at bounding box center [23, 52] width 16 height 16
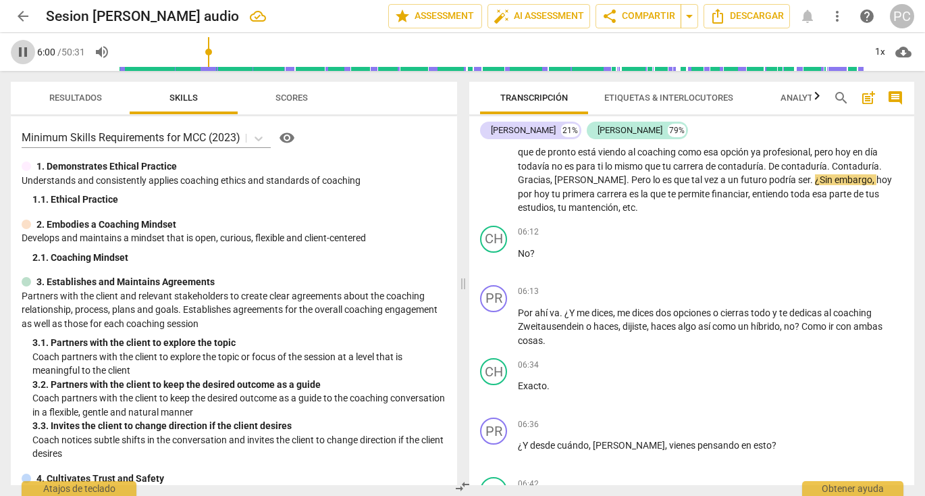
click at [24, 53] on span "pause" at bounding box center [23, 52] width 16 height 16
click at [201, 51] on input "range" at bounding box center [492, 51] width 745 height 43
click at [22, 52] on span "play_arrow" at bounding box center [23, 52] width 16 height 16
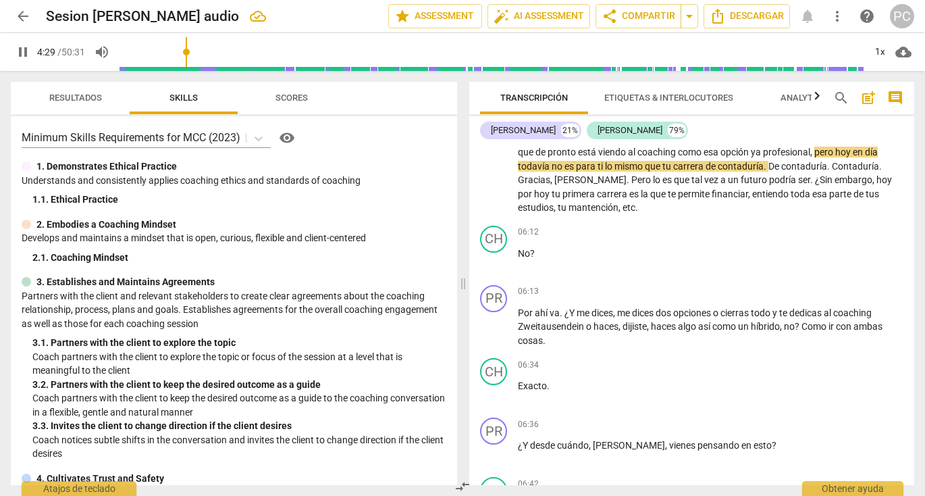
click at [188, 51] on input "range" at bounding box center [492, 51] width 745 height 43
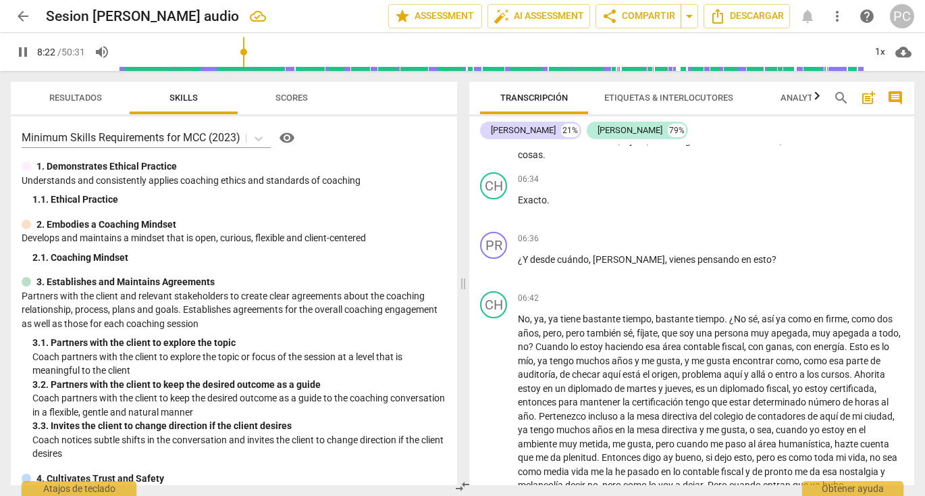
scroll to position [1415, 0]
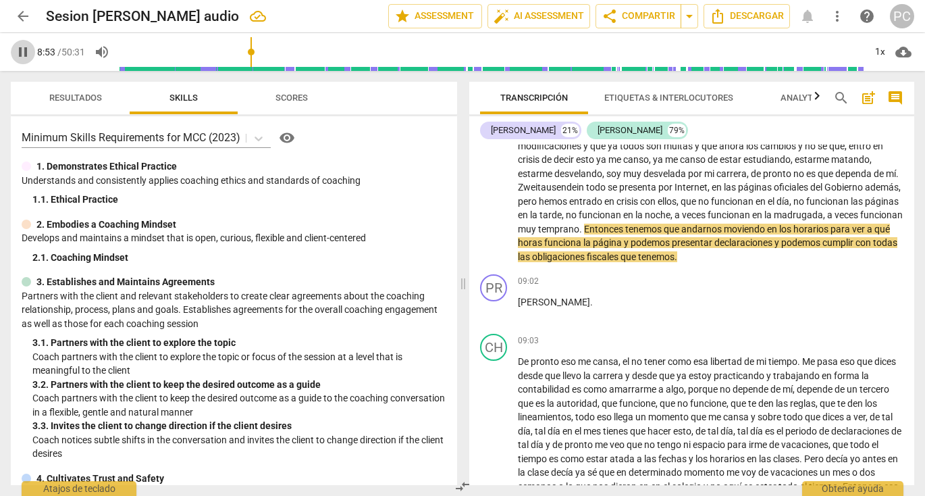
click at [24, 50] on span "pause" at bounding box center [23, 52] width 16 height 16
type input "533"
